Goal: Task Accomplishment & Management: Manage account settings

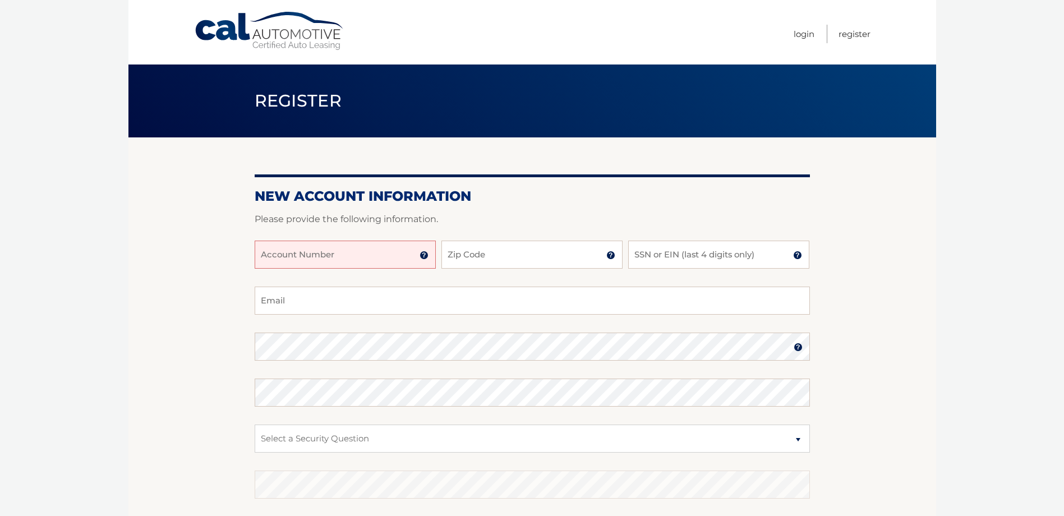
click at [293, 237] on div at bounding box center [532, 233] width 555 height 13
click at [298, 248] on input "Account Number" at bounding box center [345, 255] width 181 height 28
click at [426, 256] on img at bounding box center [424, 255] width 9 height 9
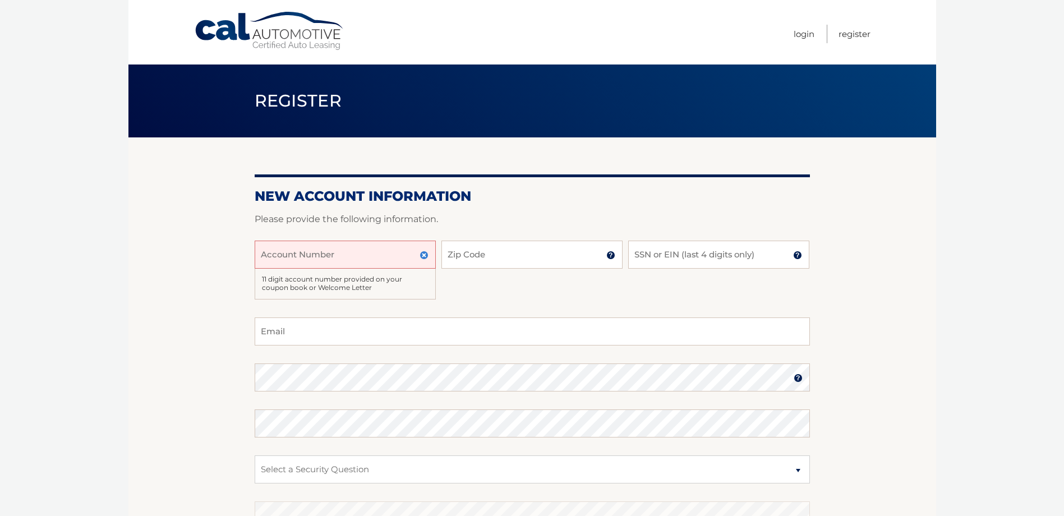
click at [404, 255] on input "Account Number" at bounding box center [345, 255] width 181 height 28
type input "44456000774"
type input "14221"
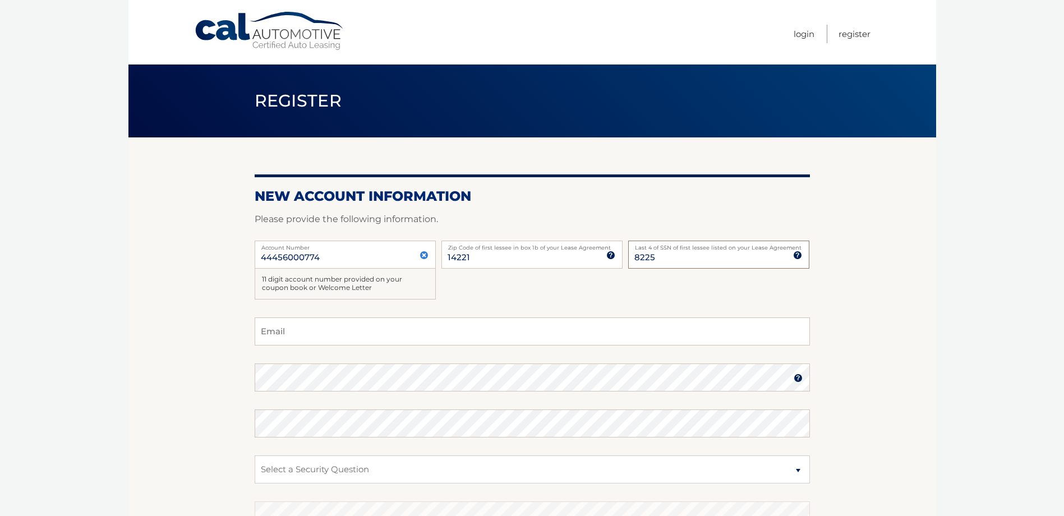
type input "8225"
type input "wasilewskisara@gmail.com"
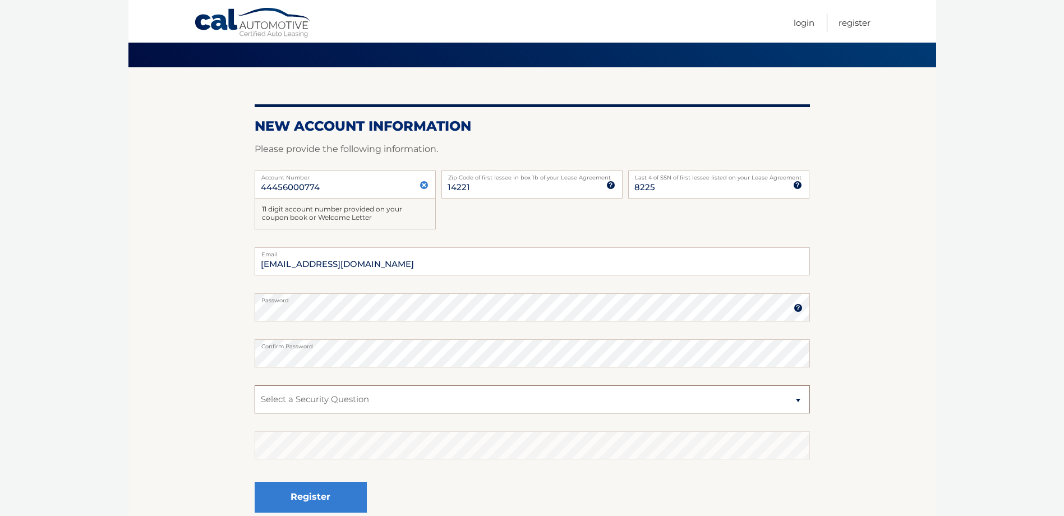
scroll to position [168, 0]
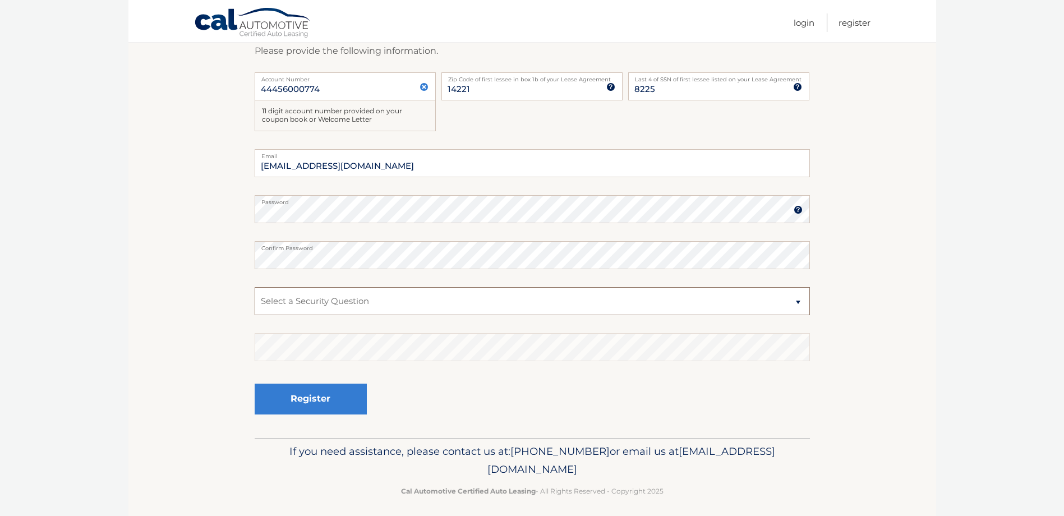
click at [373, 297] on select "Select a Security Question What was the name of your elementary school? What is…" at bounding box center [532, 301] width 555 height 28
select select "4"
click at [255, 287] on select "Select a Security Question What was the name of your elementary school? What is…" at bounding box center [532, 301] width 555 height 28
click at [236, 411] on section "New Account Information Please provide the following information. 44456000774 A…" at bounding box center [532, 203] width 808 height 469
click at [264, 399] on button "Register" at bounding box center [311, 399] width 112 height 31
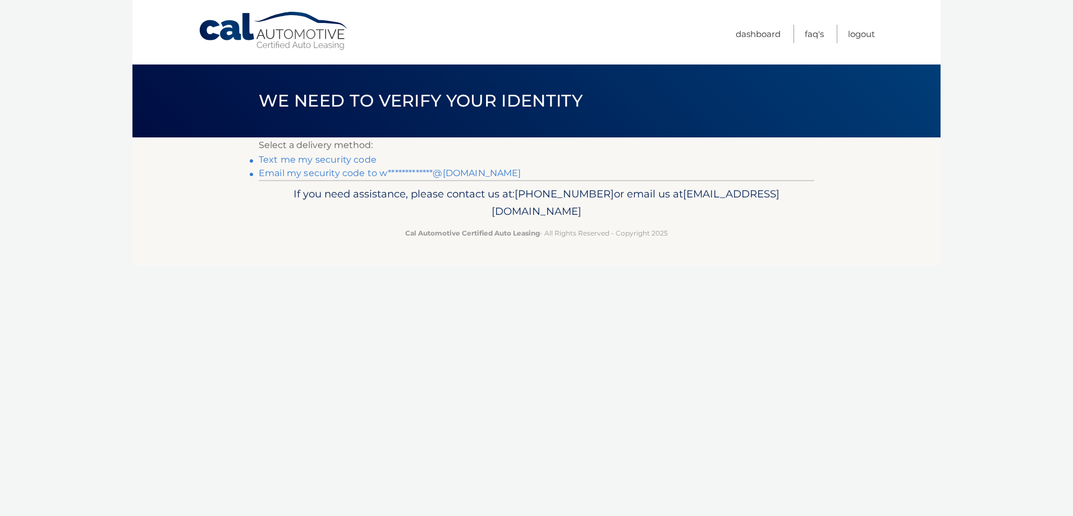
click at [285, 157] on link "Text me my security code" at bounding box center [318, 159] width 118 height 11
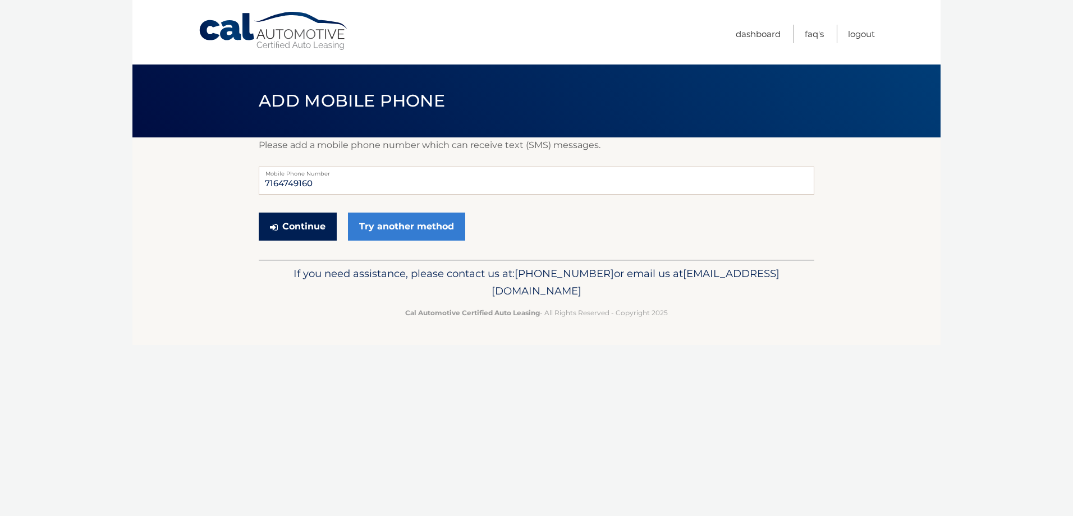
click at [307, 224] on button "Continue" at bounding box center [298, 227] width 78 height 28
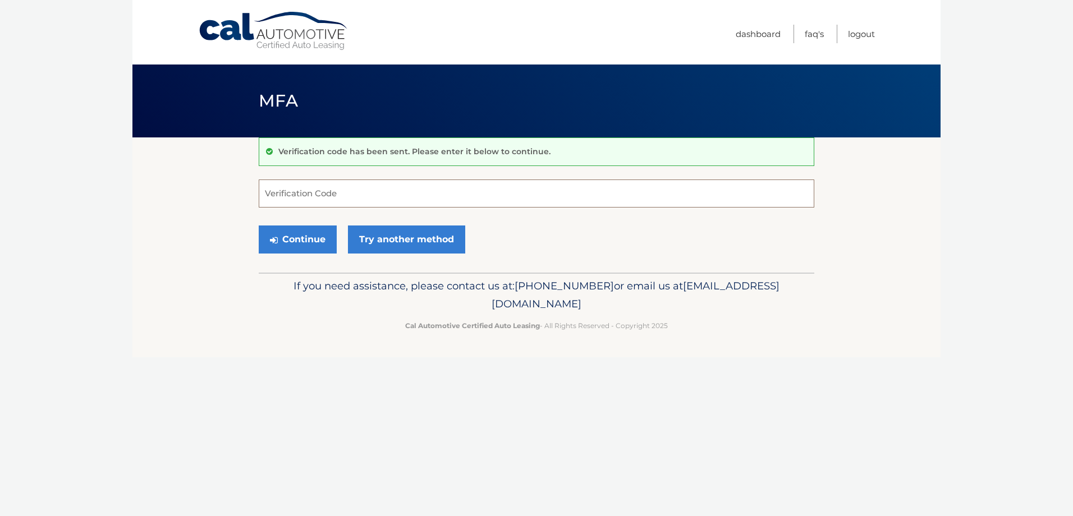
click at [398, 187] on input "Verification Code" at bounding box center [536, 194] width 555 height 28
type input "002662"
click at [259, 226] on button "Continue" at bounding box center [298, 240] width 78 height 28
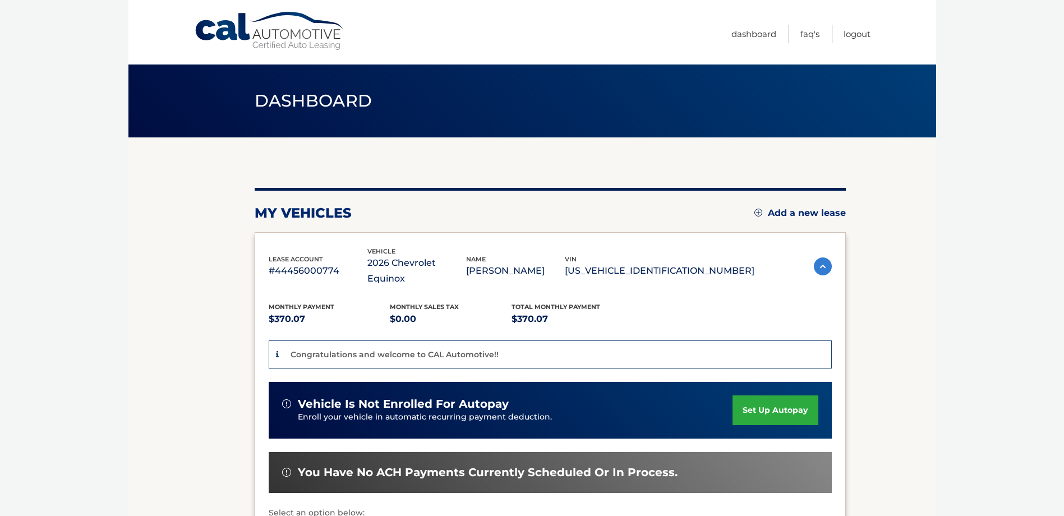
click at [765, 396] on link "set up autopay" at bounding box center [775, 411] width 85 height 30
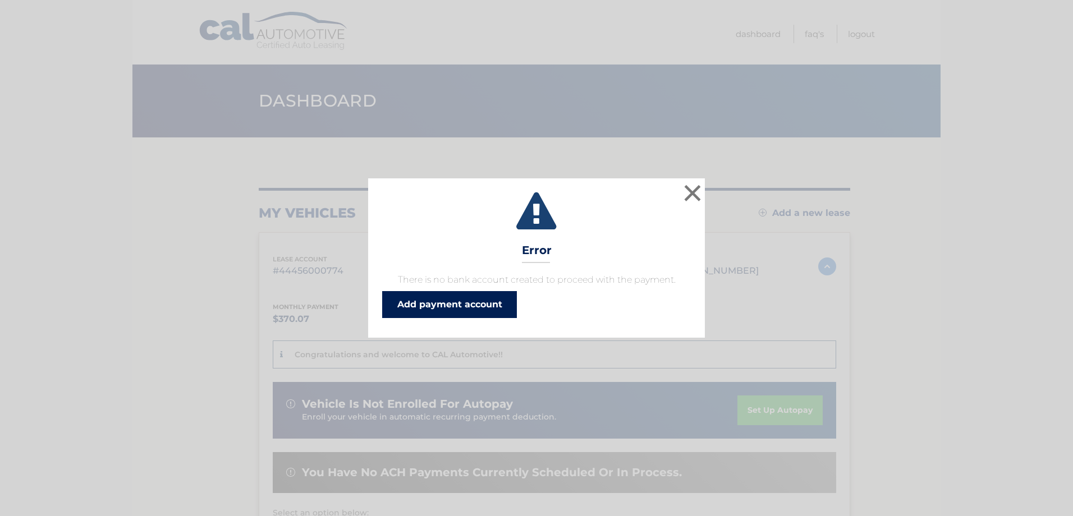
click at [471, 301] on link "Add payment account" at bounding box center [449, 304] width 135 height 27
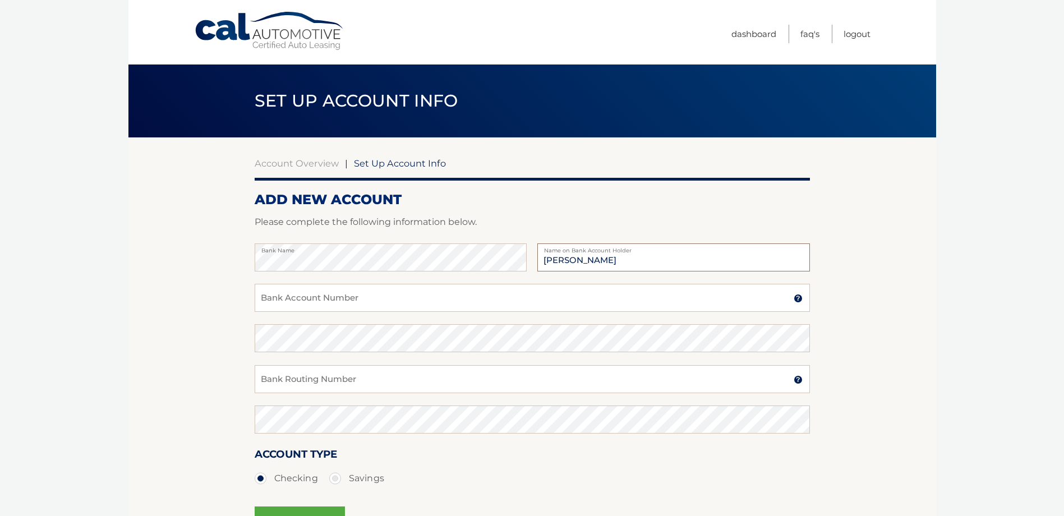
type input "Sara Taboni"
click at [611, 251] on label "Name on Bank Account Holder" at bounding box center [673, 247] width 272 height 9
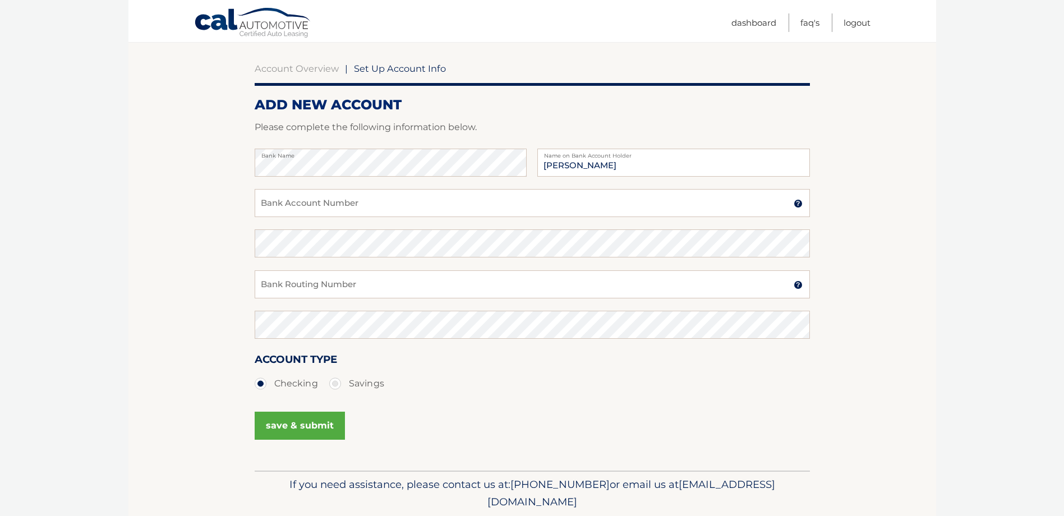
scroll to position [135, 0]
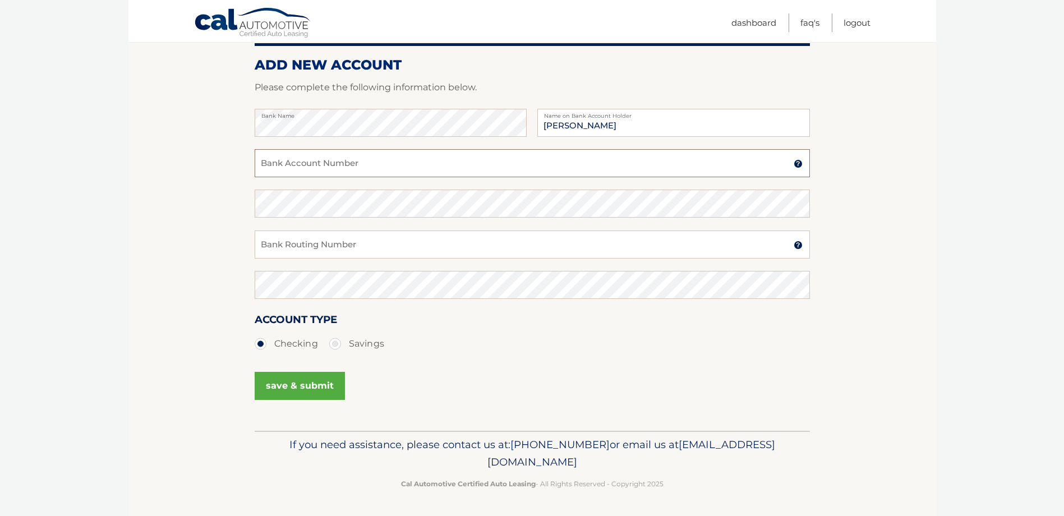
click at [394, 169] on input "Bank Account Number" at bounding box center [532, 163] width 555 height 28
type input "9861467745"
type input "986146774"
drag, startPoint x: 345, startPoint y: 250, endPoint x: 136, endPoint y: 250, distance: 209.3
click at [136, 250] on section "Account Overview | Set Up Account Info ADD NEW ACCOUNT Please complete the foll…" at bounding box center [532, 217] width 808 height 428
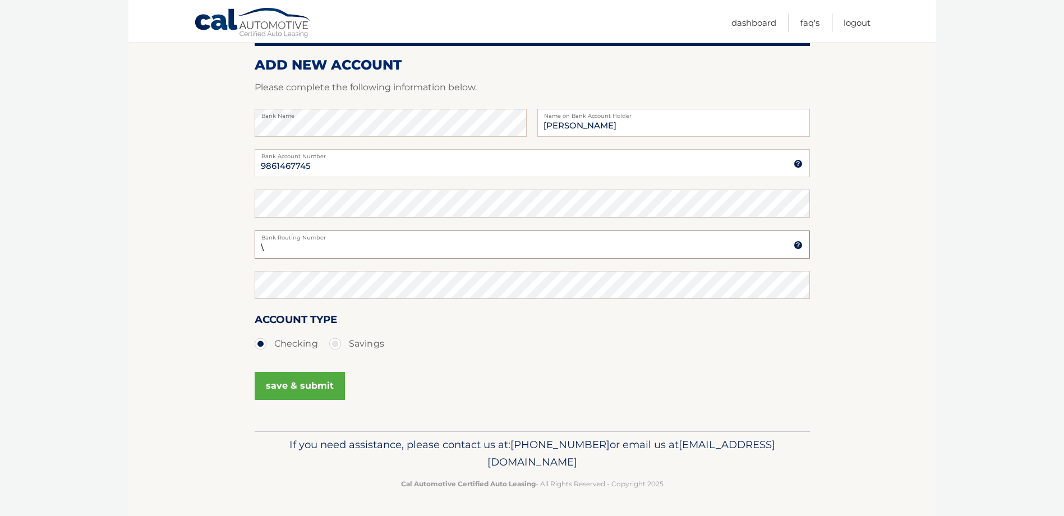
type input "\"
click at [355, 247] on input "\" at bounding box center [532, 245] width 555 height 28
click at [320, 257] on input "Bank Routing Number" at bounding box center [532, 245] width 555 height 28
type input "022000046"
click at [279, 387] on button "save & submit" at bounding box center [300, 386] width 90 height 28
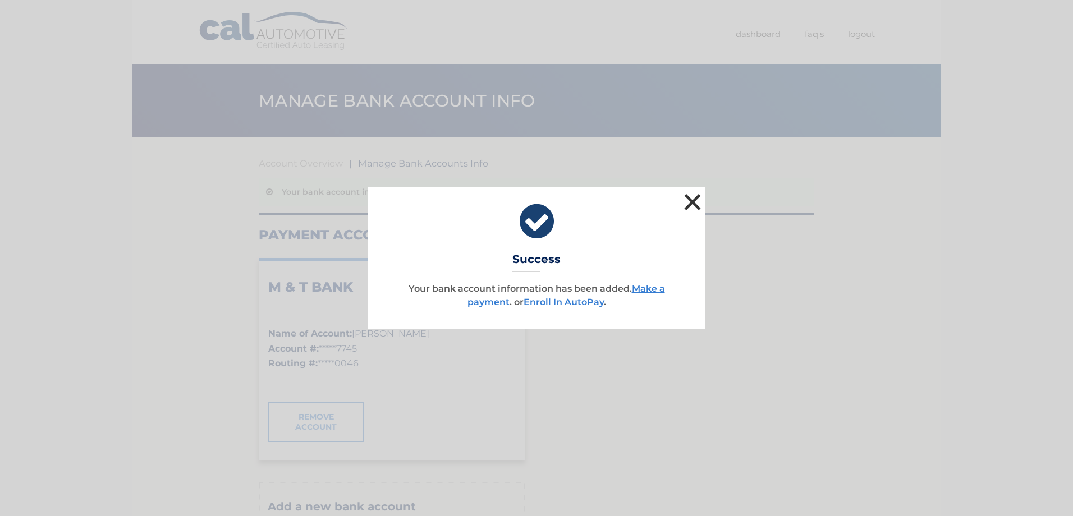
drag, startPoint x: 682, startPoint y: 205, endPoint x: 678, endPoint y: 218, distance: 13.3
click at [682, 205] on button "×" at bounding box center [692, 202] width 22 height 22
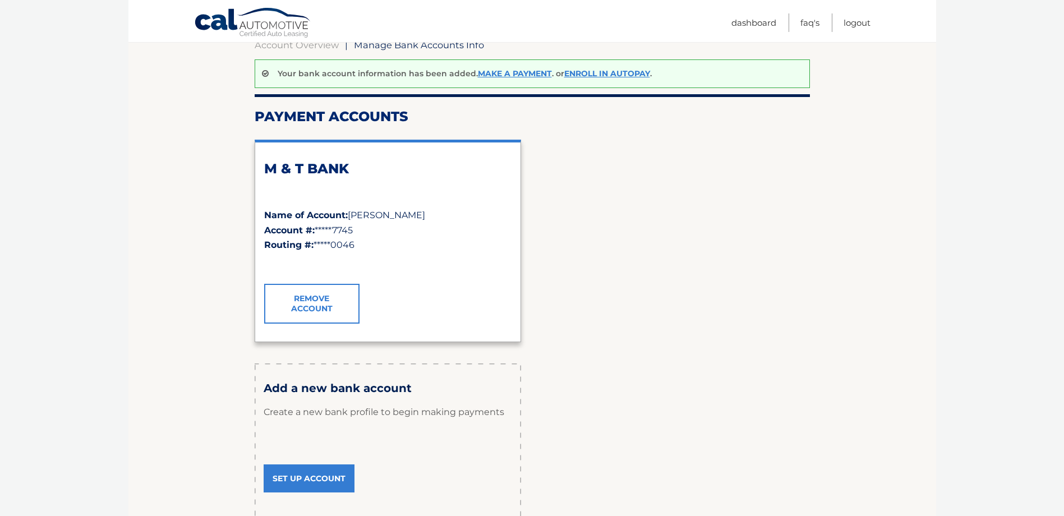
scroll to position [62, 0]
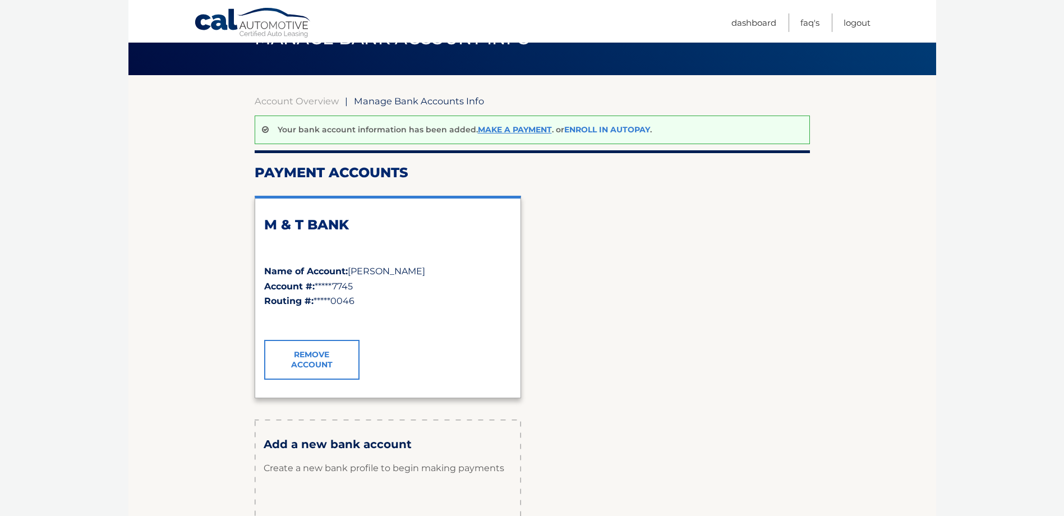
click at [581, 129] on link "Enroll In AutoPay" at bounding box center [607, 130] width 86 height 10
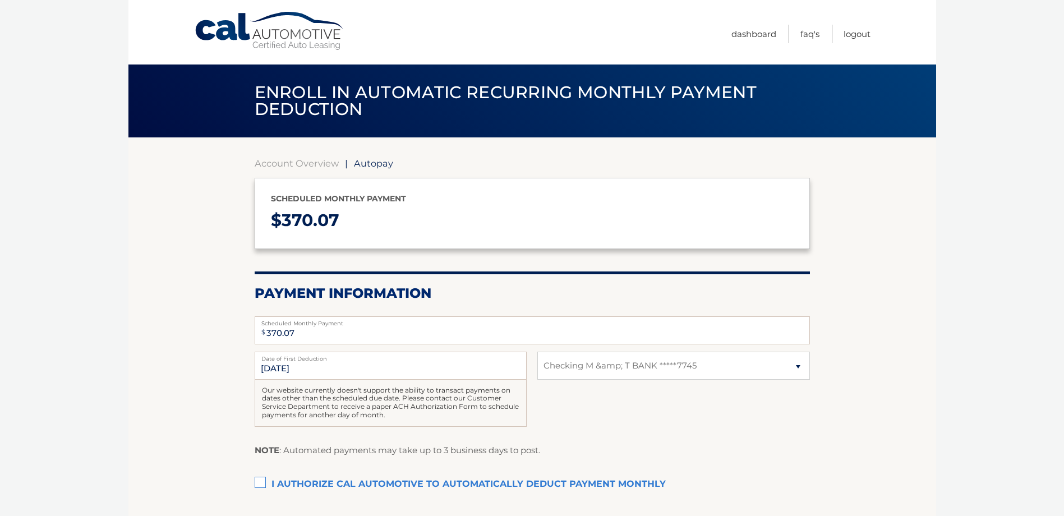
select select "OGI5N2YwYmItNzRlNi00YzI1LWExNzMtYTA5YjcwODc4ZGUz"
click at [260, 485] on label "I authorize cal automotive to automatically deduct payment monthly This checkbo…" at bounding box center [532, 485] width 555 height 22
click at [0, 0] on input "I authorize cal automotive to automatically deduct payment monthly This checkbo…" at bounding box center [0, 0] width 0 height 0
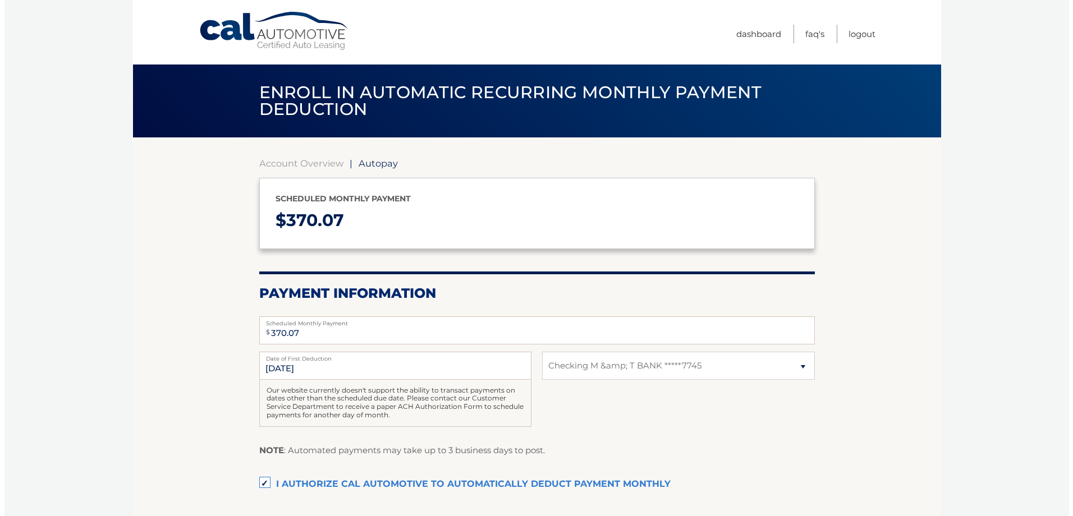
scroll to position [128, 0]
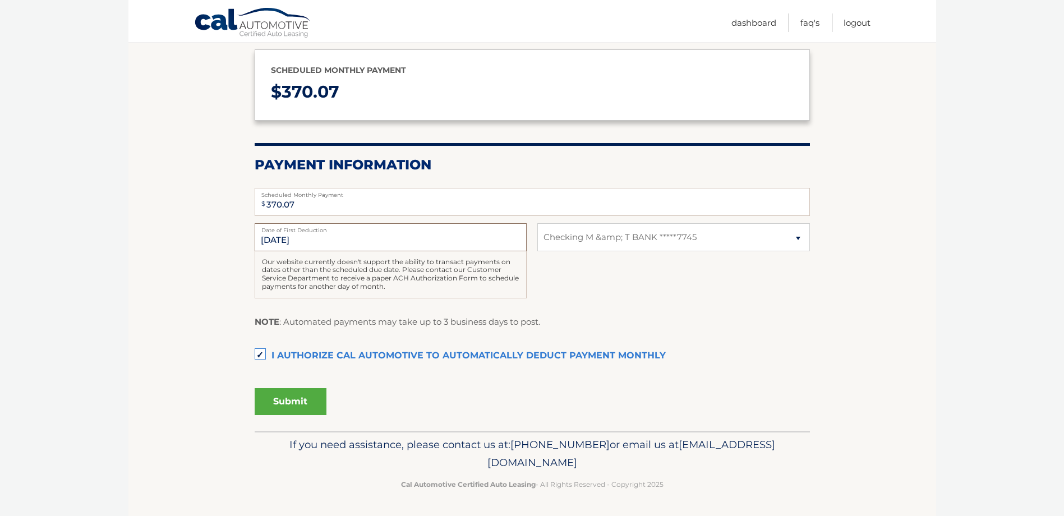
click at [322, 238] on input "[DATE]" at bounding box center [391, 237] width 272 height 28
click at [305, 396] on button "Submit" at bounding box center [291, 401] width 72 height 27
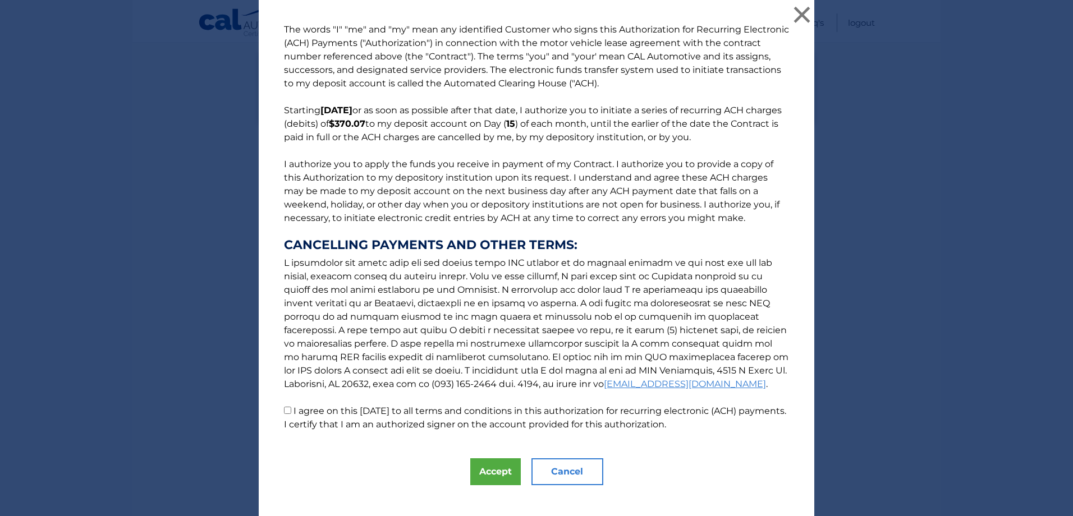
click at [288, 405] on p "The words "I" "me" and "my" mean any identified Customer who signs this Authori…" at bounding box center [536, 227] width 527 height 408
click at [288, 412] on p "The words "I" "me" and "my" mean any identified Customer who signs this Authori…" at bounding box center [536, 227] width 527 height 408
click at [284, 409] on input "I agree on this 09/04/2025 to all terms and conditions in this authorization fo…" at bounding box center [287, 410] width 7 height 7
checkbox input "true"
click at [470, 478] on button "Accept" at bounding box center [495, 471] width 50 height 27
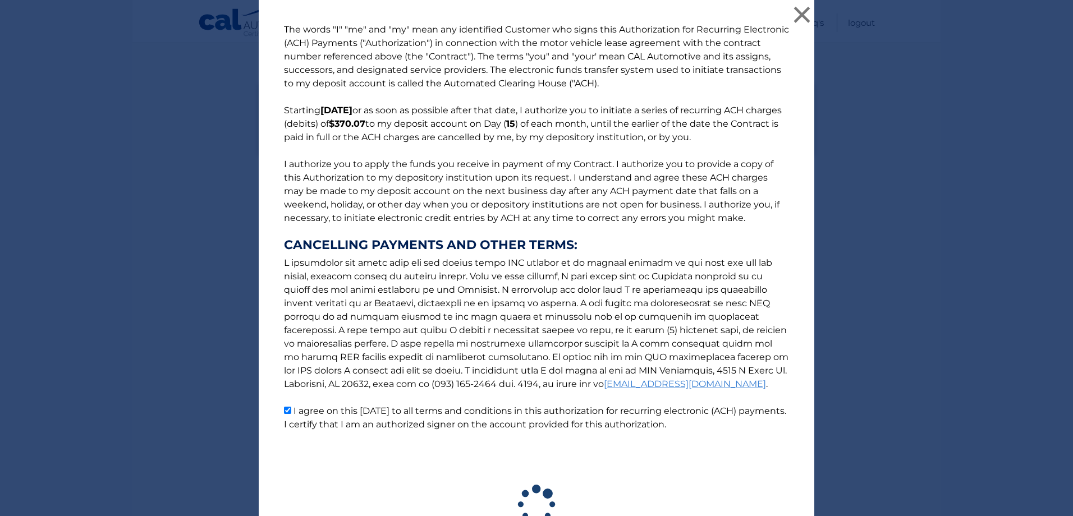
scroll to position [97, 0]
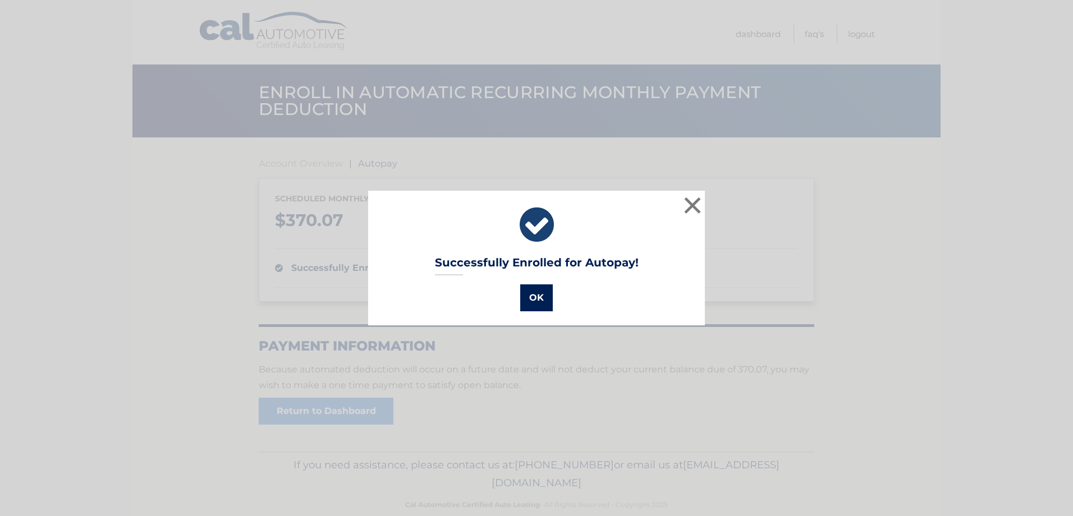
click at [531, 301] on button "OK" at bounding box center [536, 297] width 33 height 27
